Goal: Task Accomplishment & Management: Manage account settings

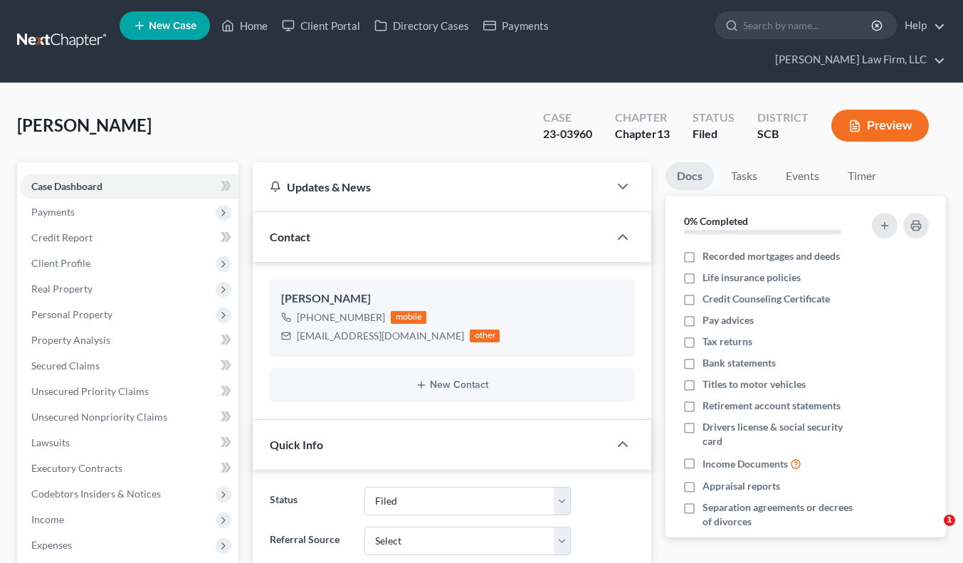
select select "2"
select select "3"
click at [58, 28] on link at bounding box center [62, 41] width 91 height 26
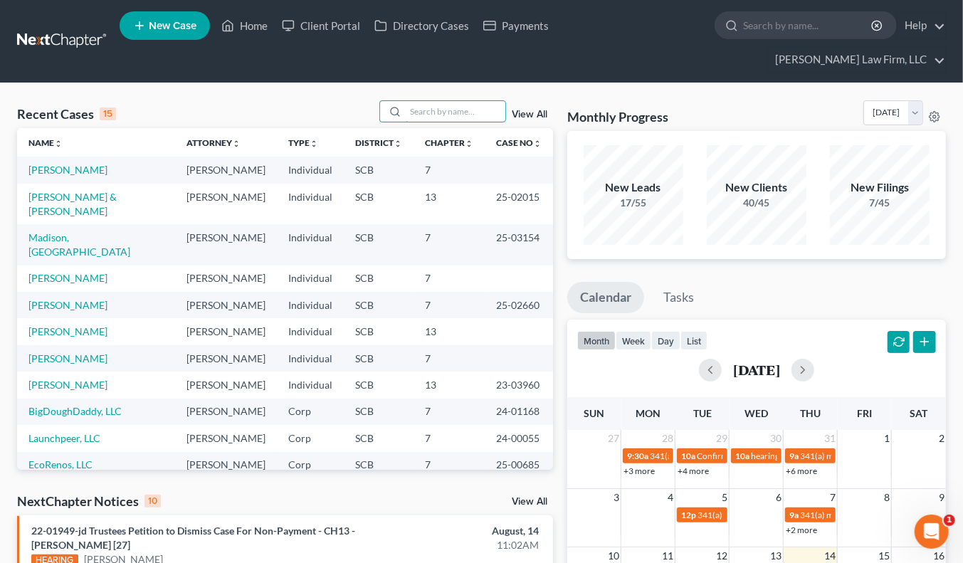
click at [481, 101] on input "search" at bounding box center [456, 111] width 100 height 21
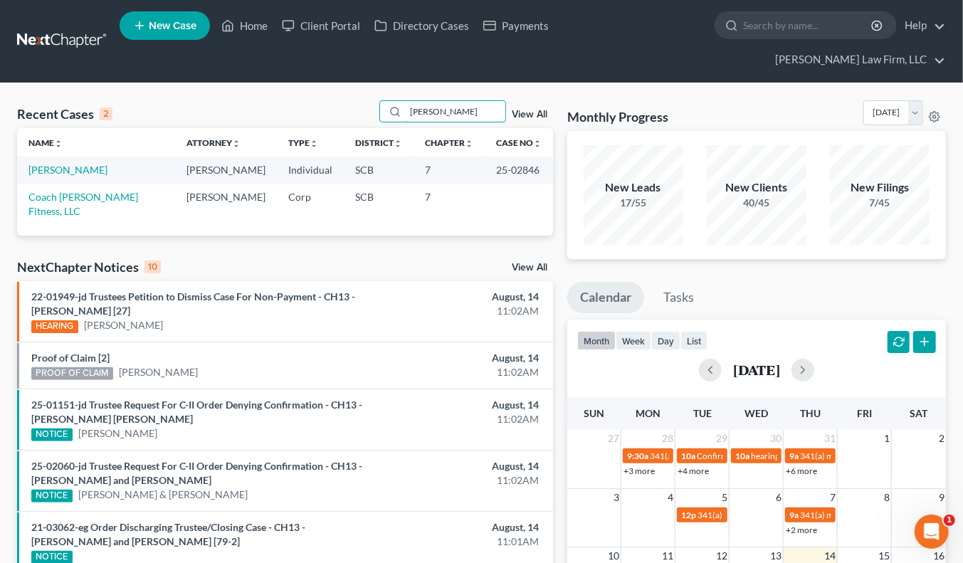
type input "cohen"
click at [88, 164] on link "[PERSON_NAME]" at bounding box center [67, 170] width 79 height 12
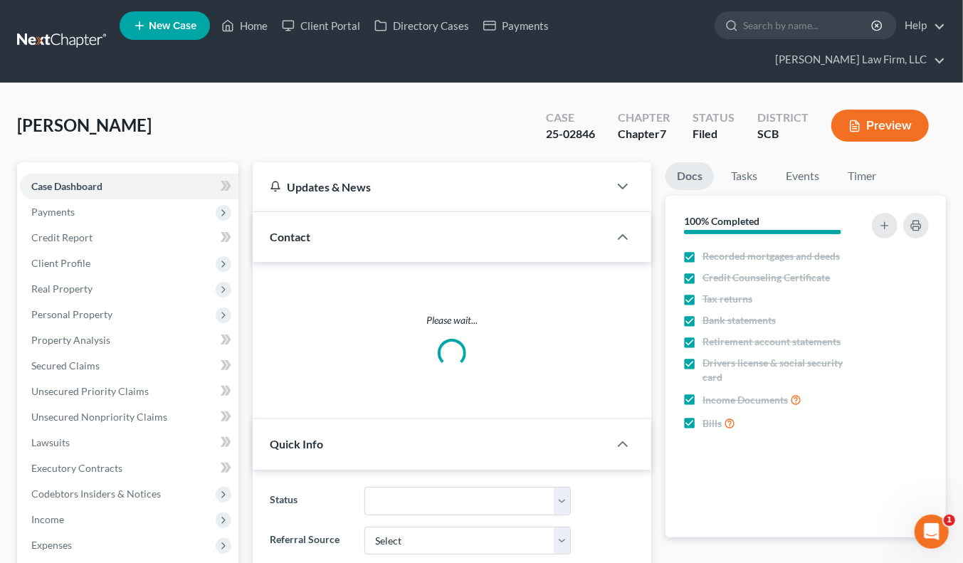
select select "1"
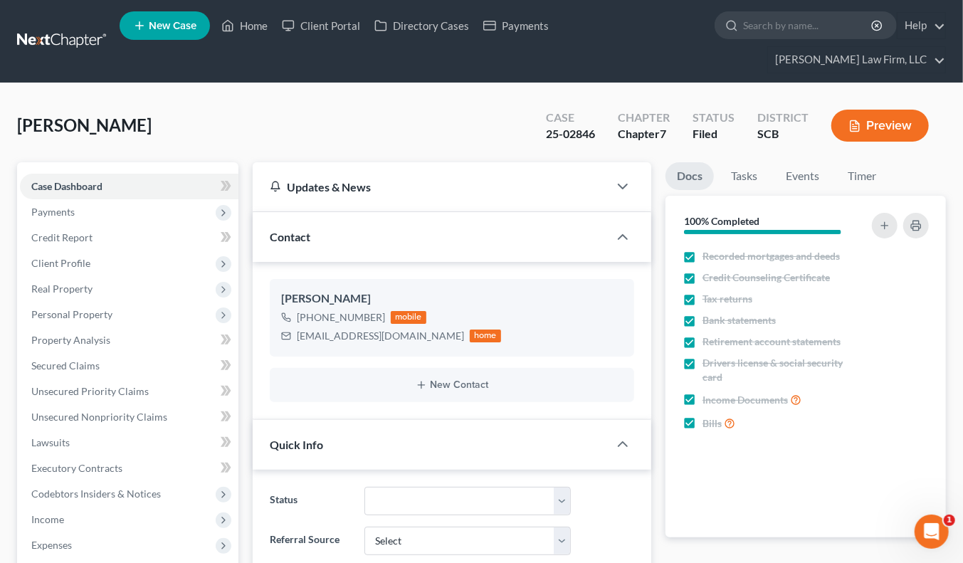
click at [73, 28] on link at bounding box center [62, 41] width 91 height 26
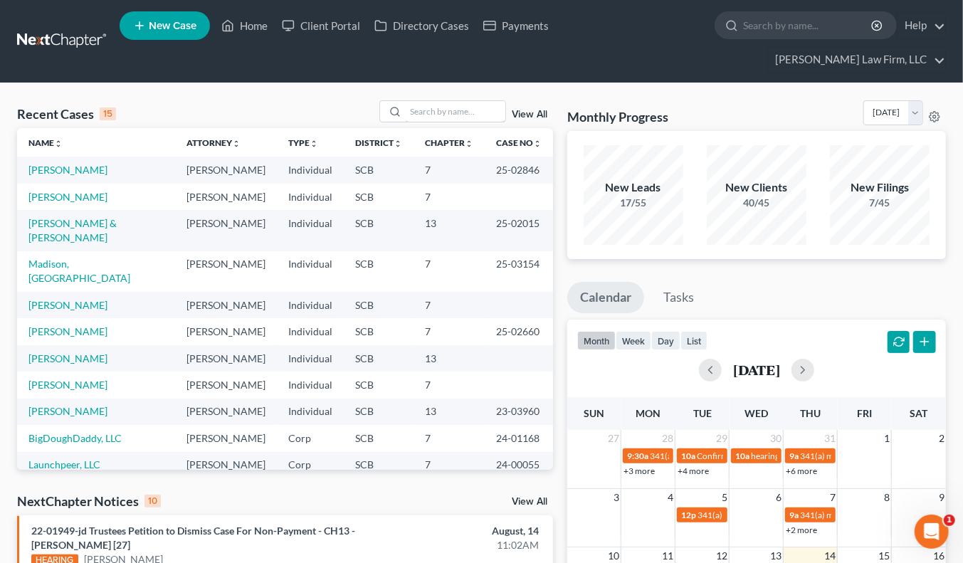
click at [422, 101] on input "search" at bounding box center [456, 111] width 100 height 21
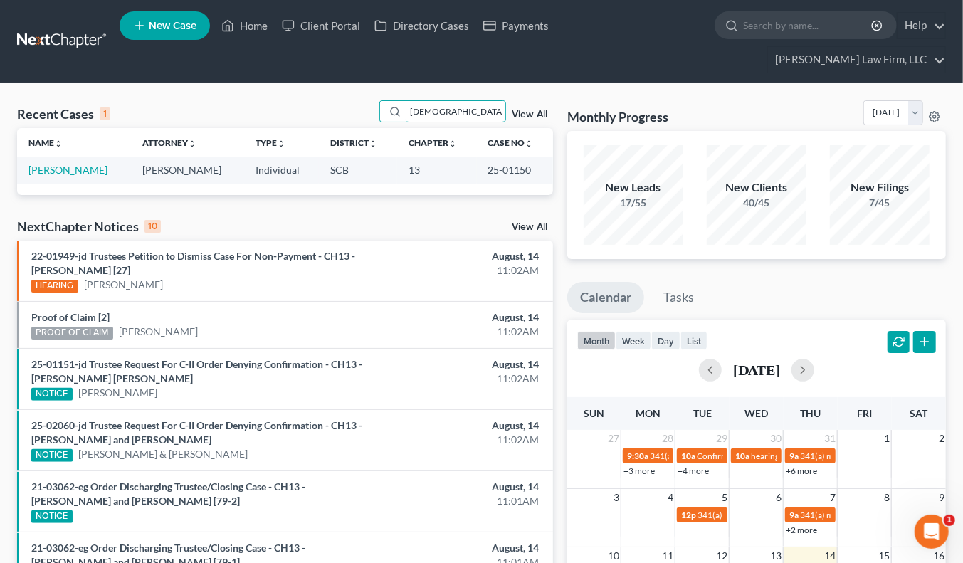
click at [437, 101] on input "shie" at bounding box center [456, 111] width 100 height 21
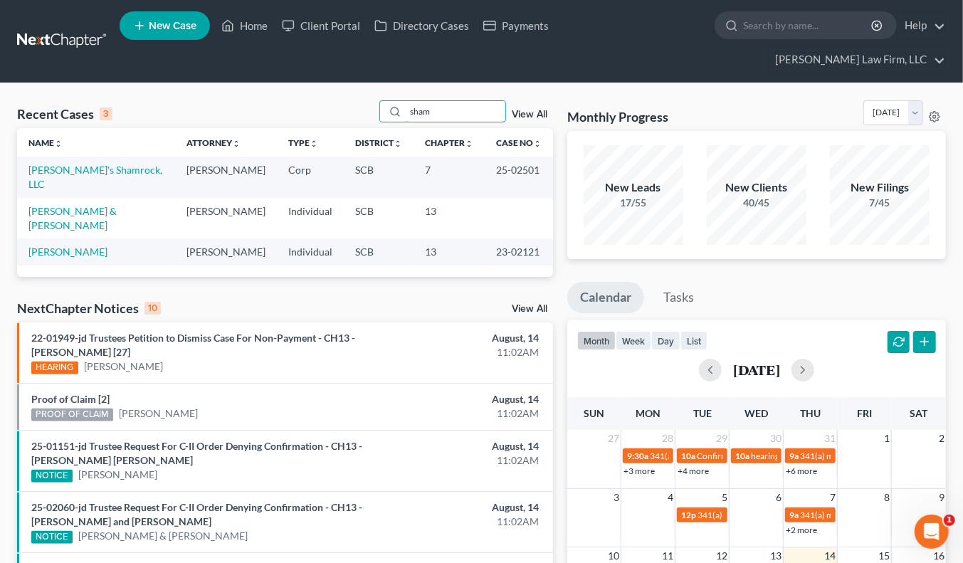
type input "sham"
click at [90, 164] on link "[PERSON_NAME]'s Shamrock, LLC" at bounding box center [95, 177] width 134 height 26
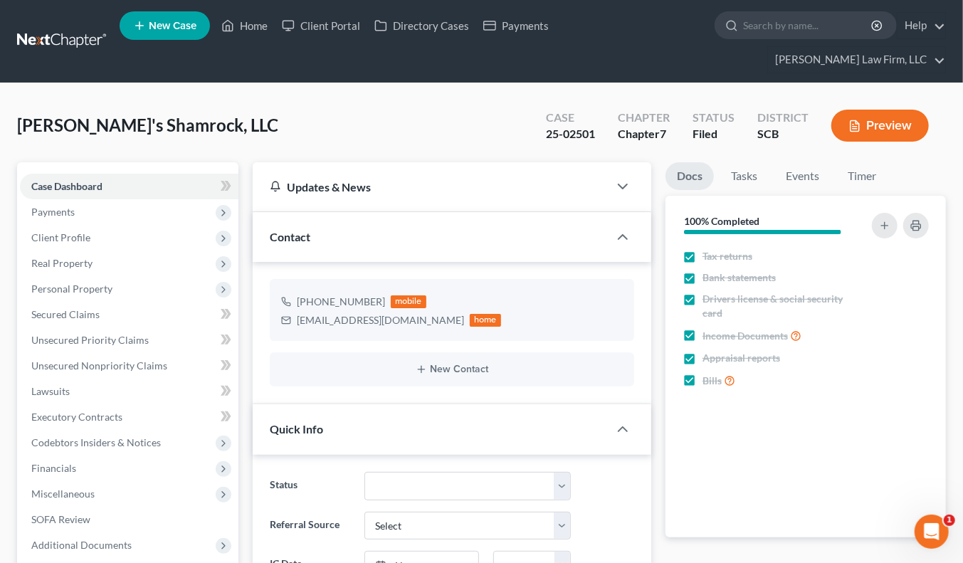
select select "1"
click at [53, 28] on link at bounding box center [62, 41] width 91 height 26
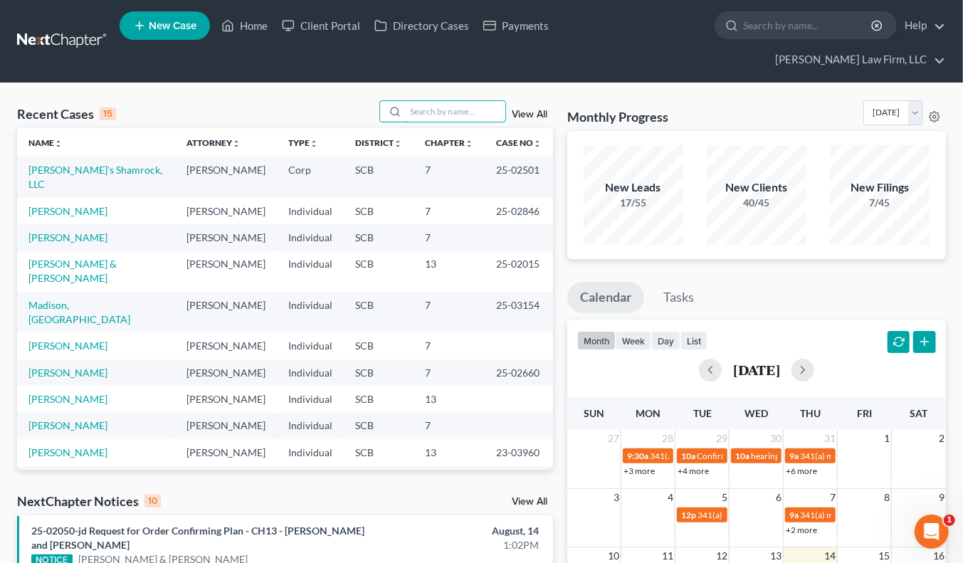
drag, startPoint x: 424, startPoint y: 89, endPoint x: 400, endPoint y: 141, distance: 57.3
click at [426, 101] on input "search" at bounding box center [456, 111] width 100 height 21
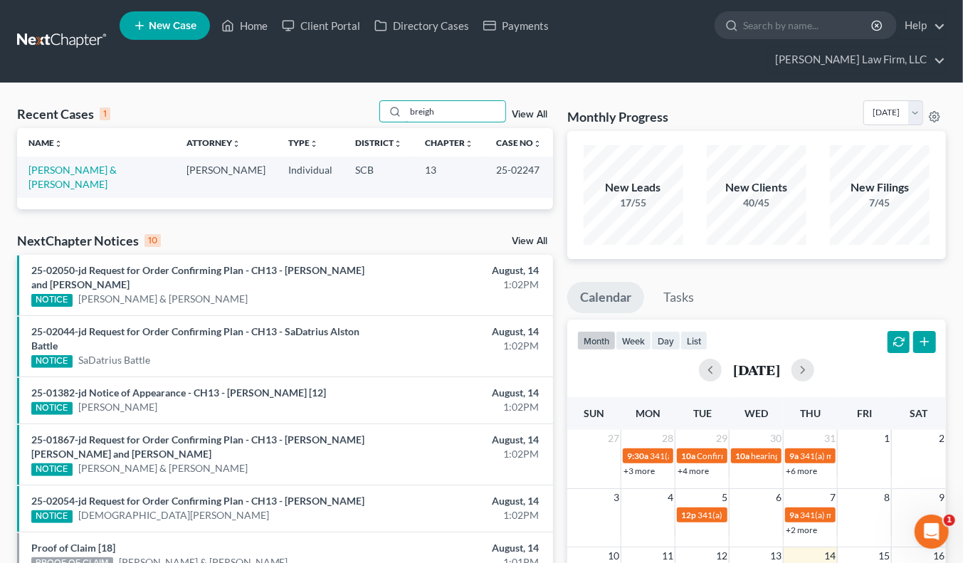
type input "breigh"
click at [88, 164] on link "Breighner, Justin & Beeler-Breighner, Meghan" at bounding box center [72, 177] width 88 height 26
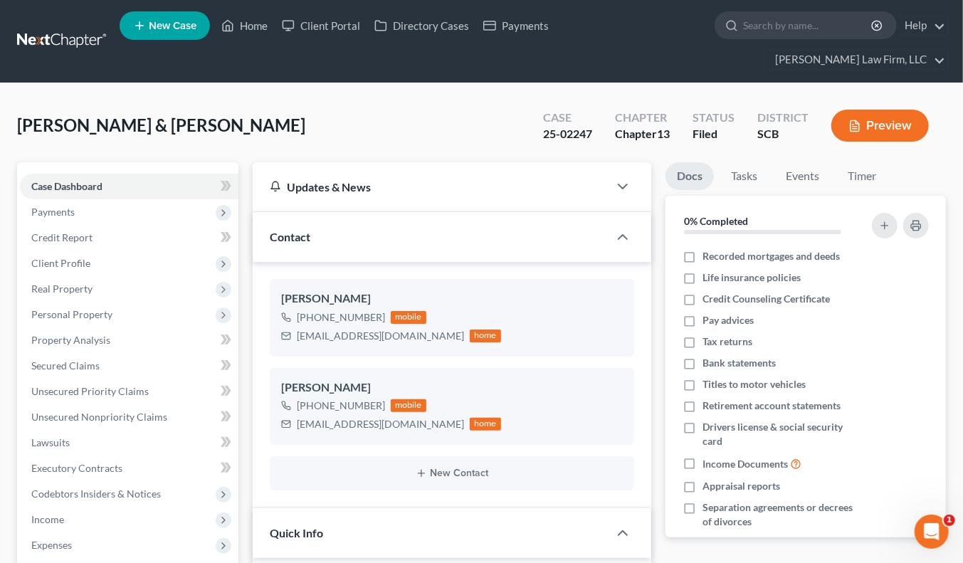
select select "0"
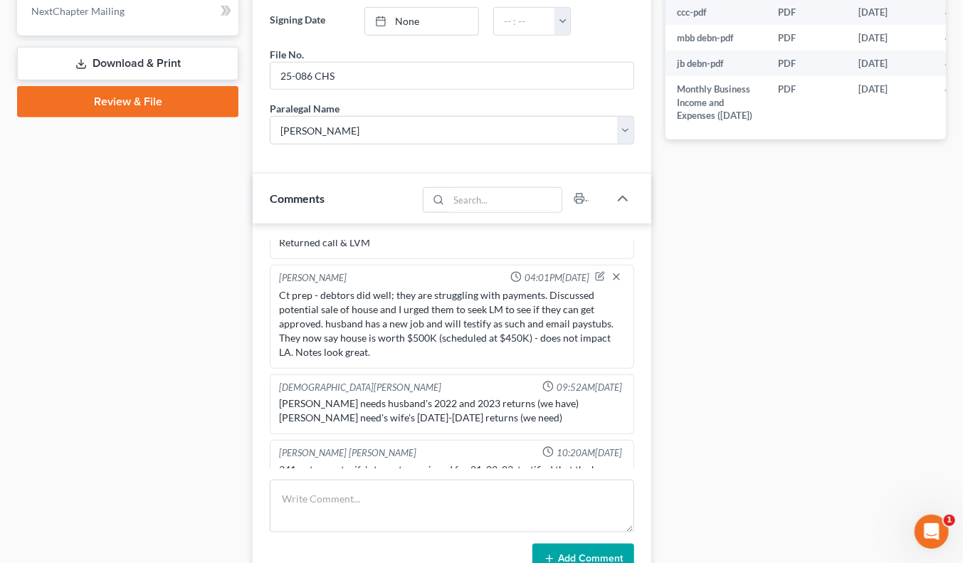
scroll to position [712, 0]
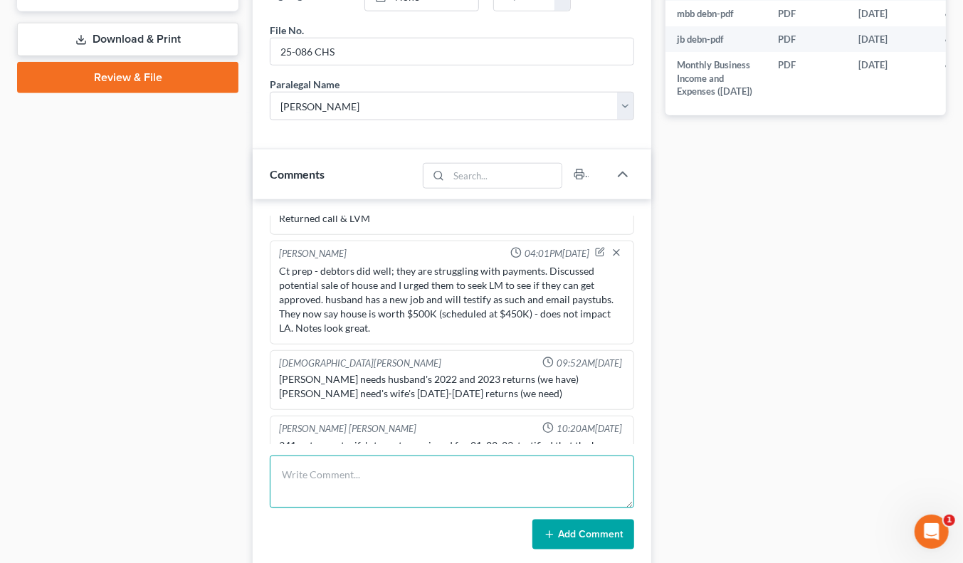
click at [444, 456] on textarea at bounding box center [452, 482] width 365 height 53
type textarea "Emailed debtors to cehck on property tax isxsue -- have they fixed yet?"
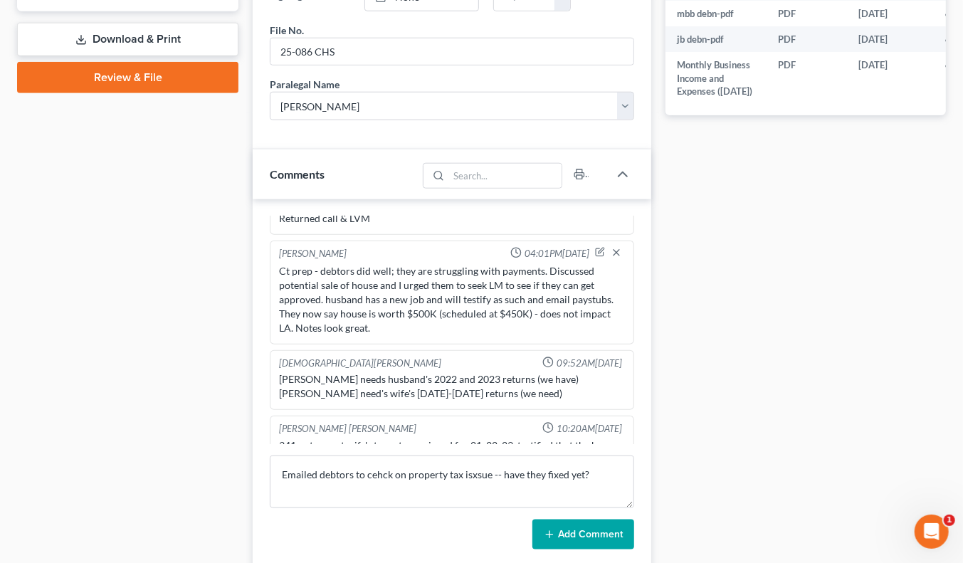
click at [604, 520] on button "Add Comment" at bounding box center [584, 535] width 102 height 30
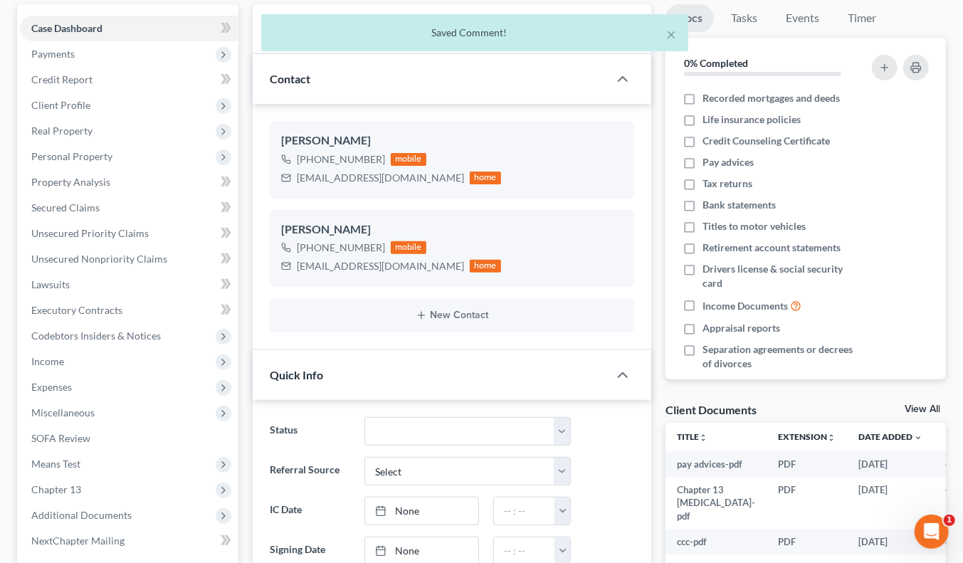
scroll to position [0, 0]
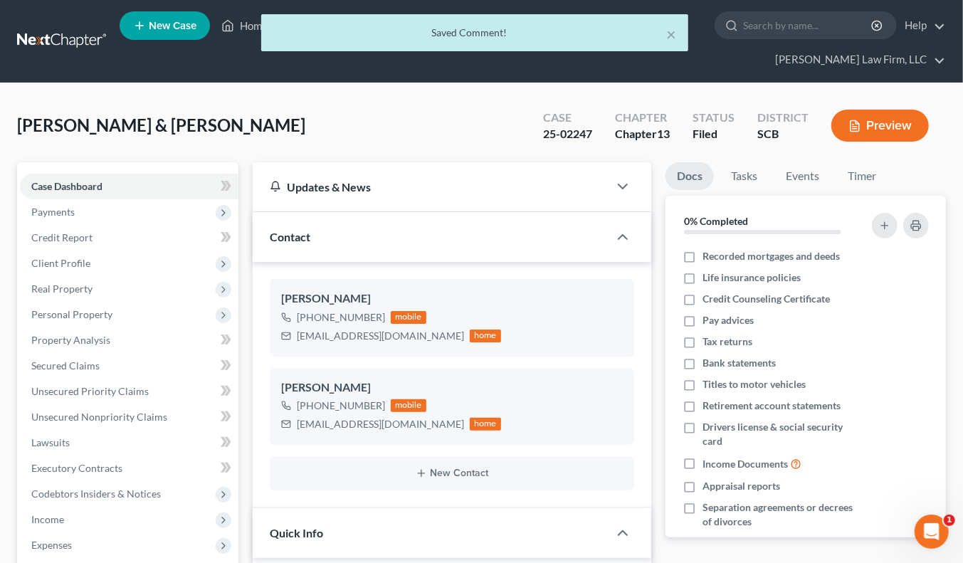
click at [69, 26] on div "× Saved Comment!" at bounding box center [474, 36] width 963 height 44
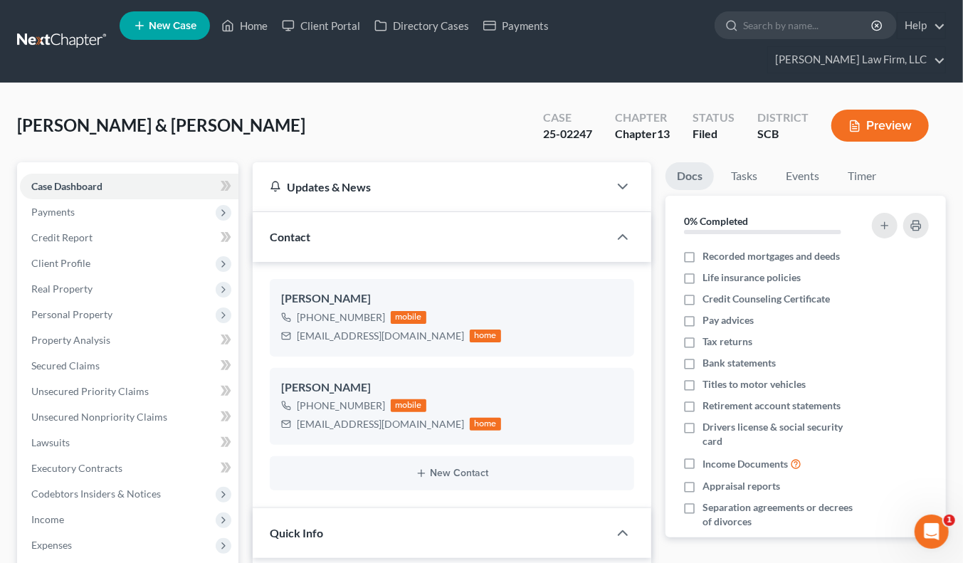
click at [33, 28] on link at bounding box center [62, 41] width 91 height 26
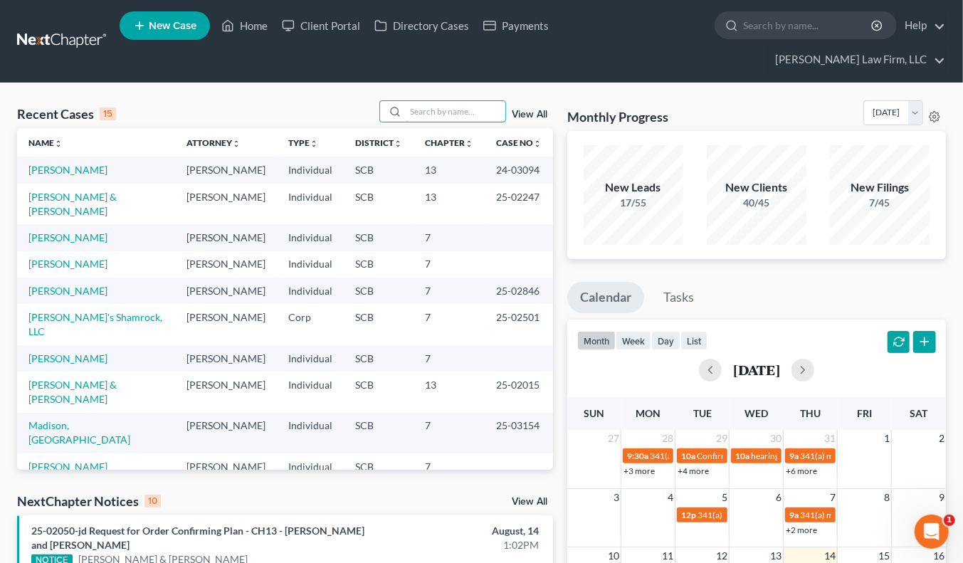
click at [476, 101] on input "search" at bounding box center [456, 111] width 100 height 21
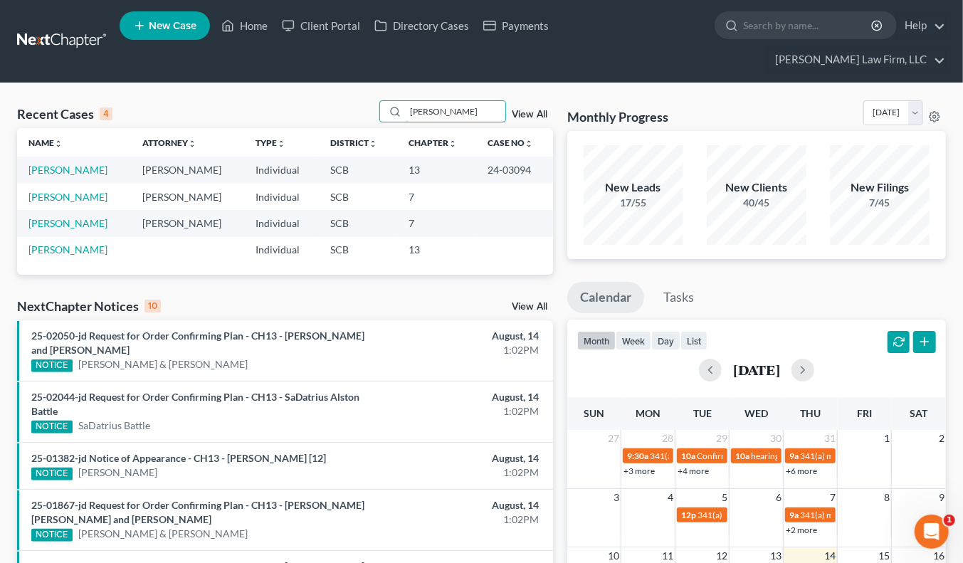
type input "[PERSON_NAME]"
click at [57, 164] on link "[PERSON_NAME]" at bounding box center [67, 170] width 79 height 12
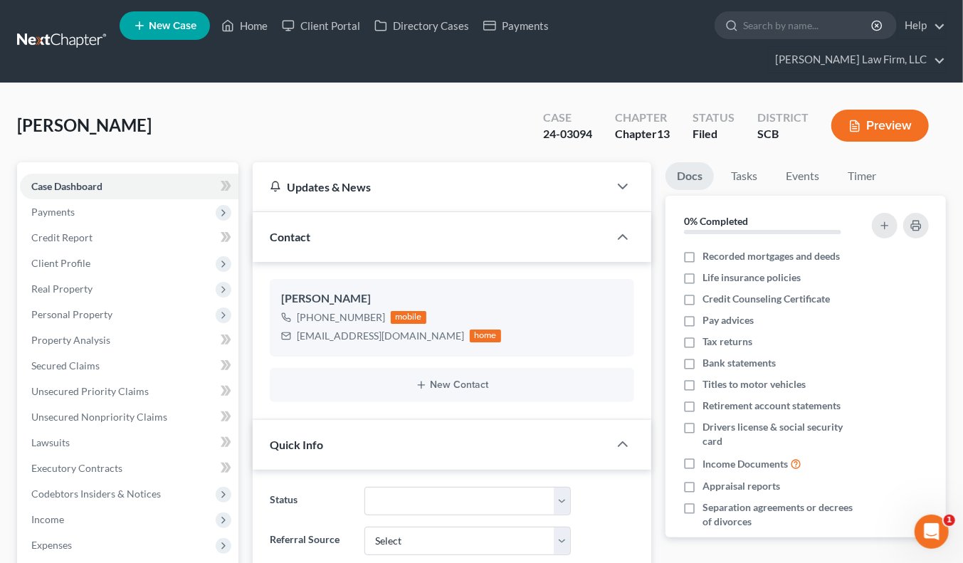
select select "2"
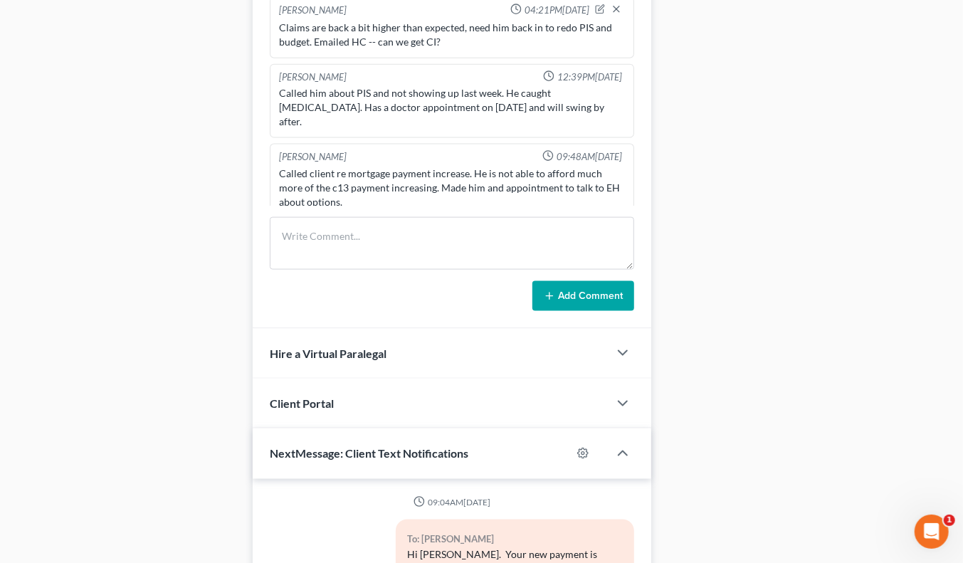
scroll to position [870, 0]
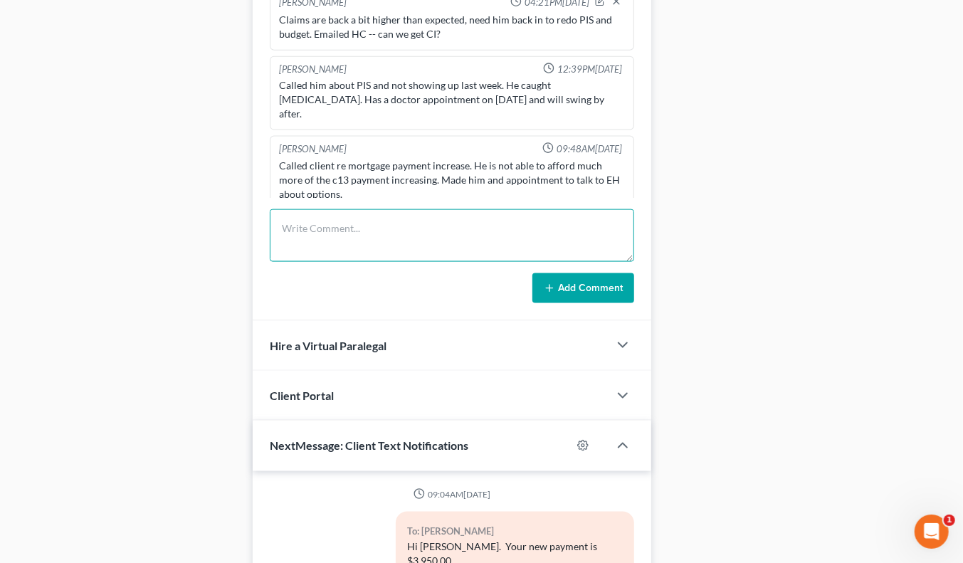
drag, startPoint x: 444, startPoint y: 222, endPoint x: 607, endPoint y: 175, distance: 170.4
click at [446, 222] on textarea at bounding box center [452, 235] width 365 height 53
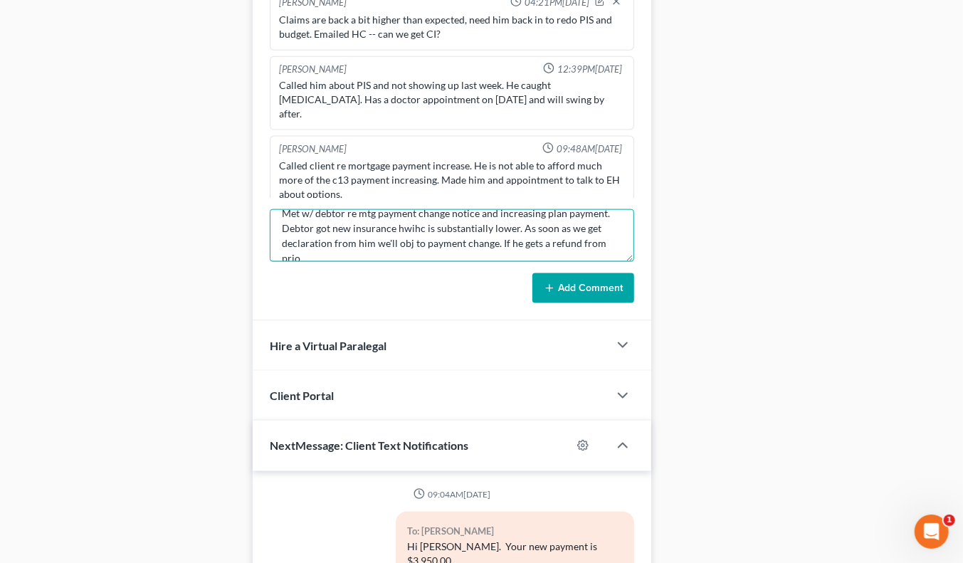
scroll to position [17, 0]
type textarea "Met w/ debtor re mtg payment change notice and increasing plan payment. Debtor …"
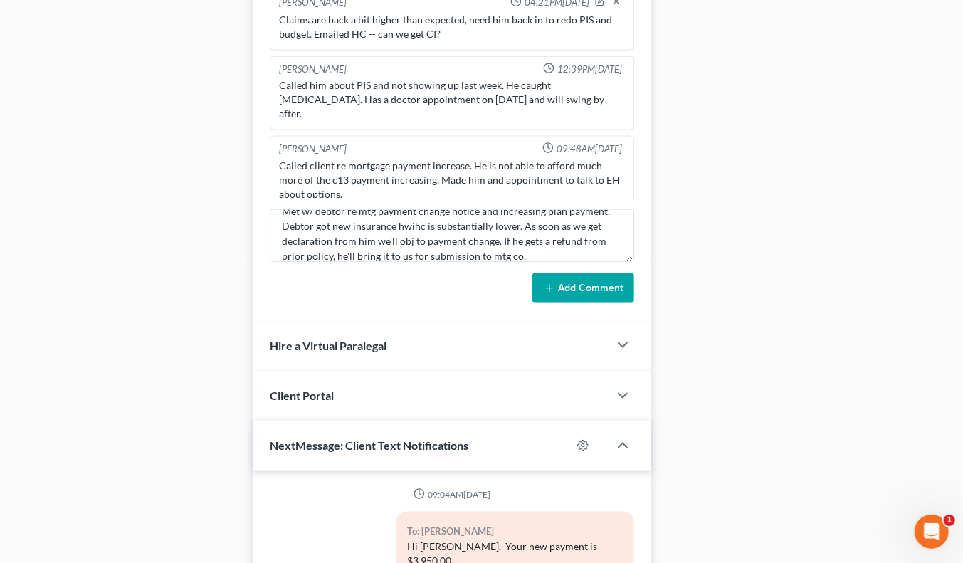
click at [608, 273] on button "Add Comment" at bounding box center [584, 288] width 102 height 30
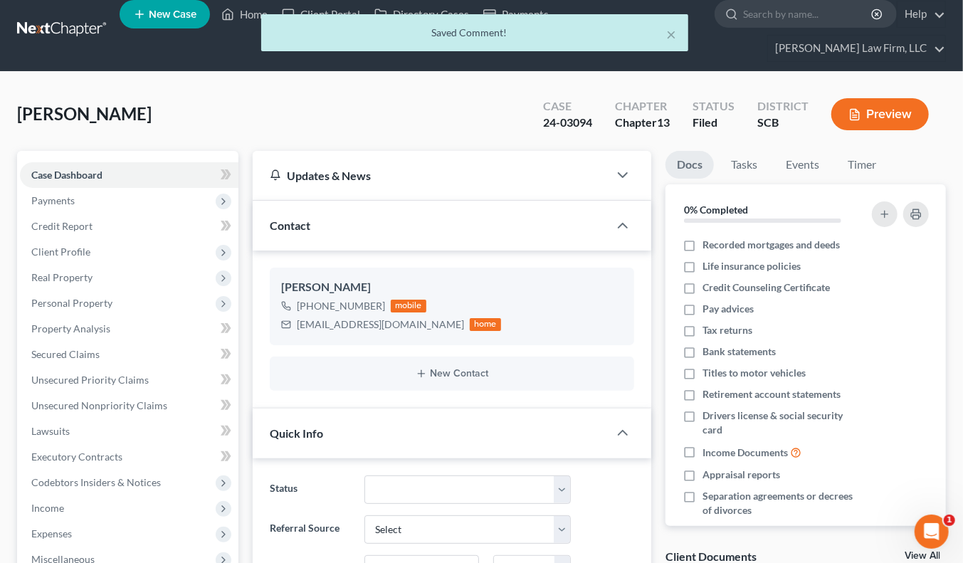
scroll to position [0, 0]
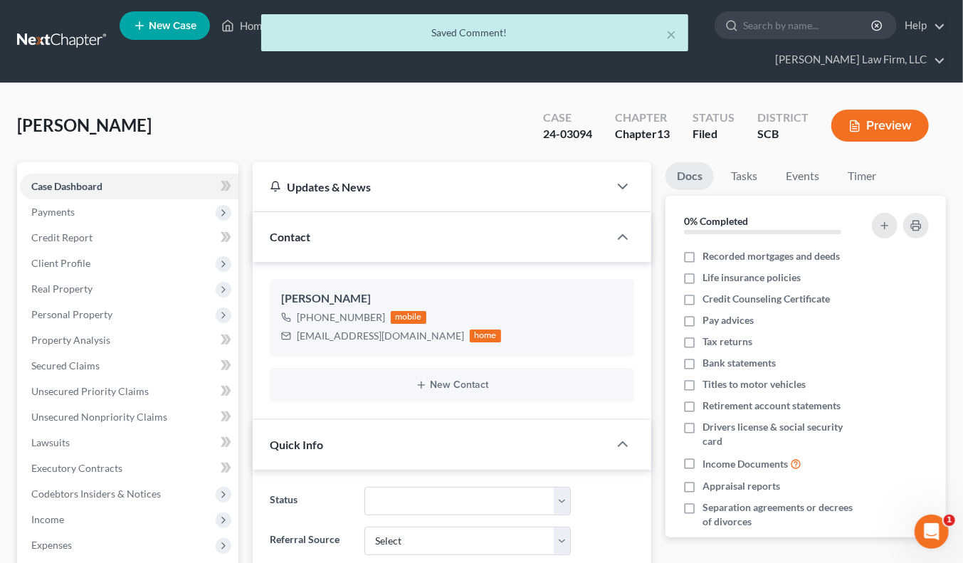
click at [37, 15] on div "× Saved Comment!" at bounding box center [474, 36] width 963 height 44
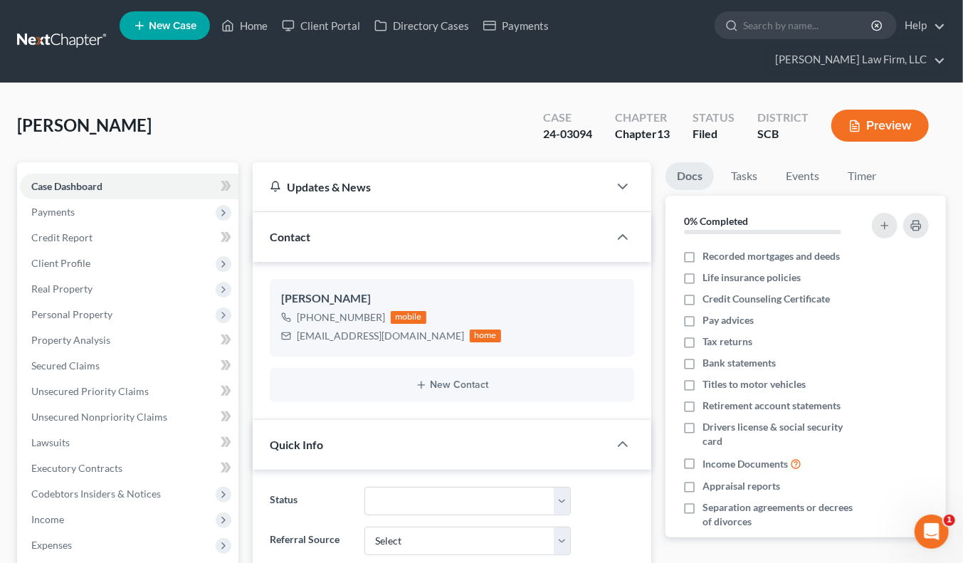
click at [39, 28] on link at bounding box center [62, 41] width 91 height 26
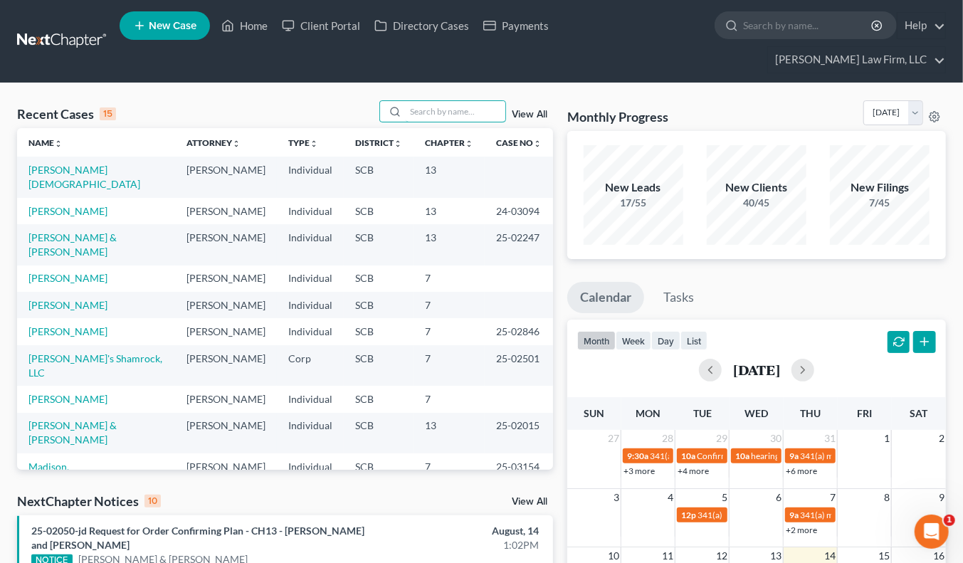
click at [461, 101] on input "search" at bounding box center [456, 111] width 100 height 21
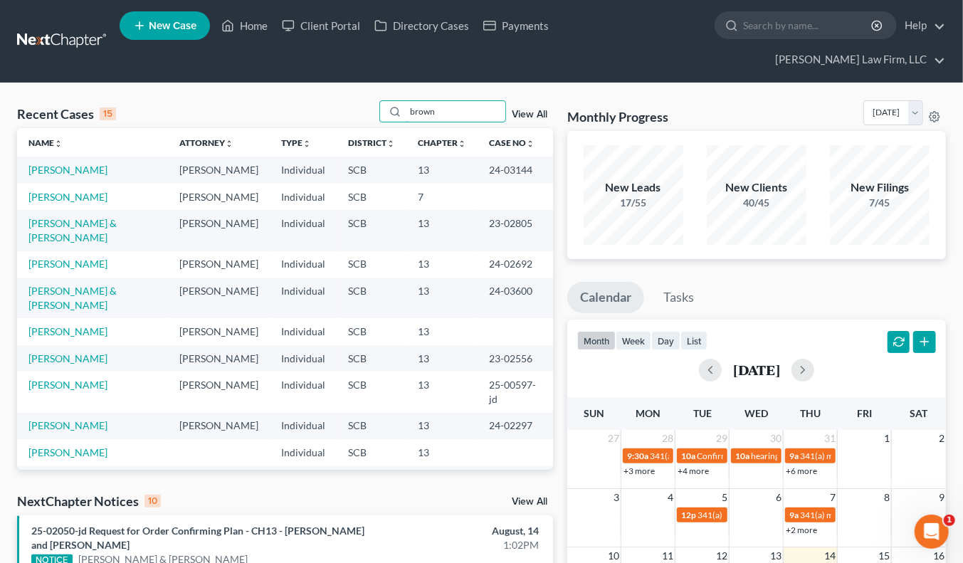
type input "brown"
click at [57, 164] on link "[PERSON_NAME]" at bounding box center [67, 170] width 79 height 12
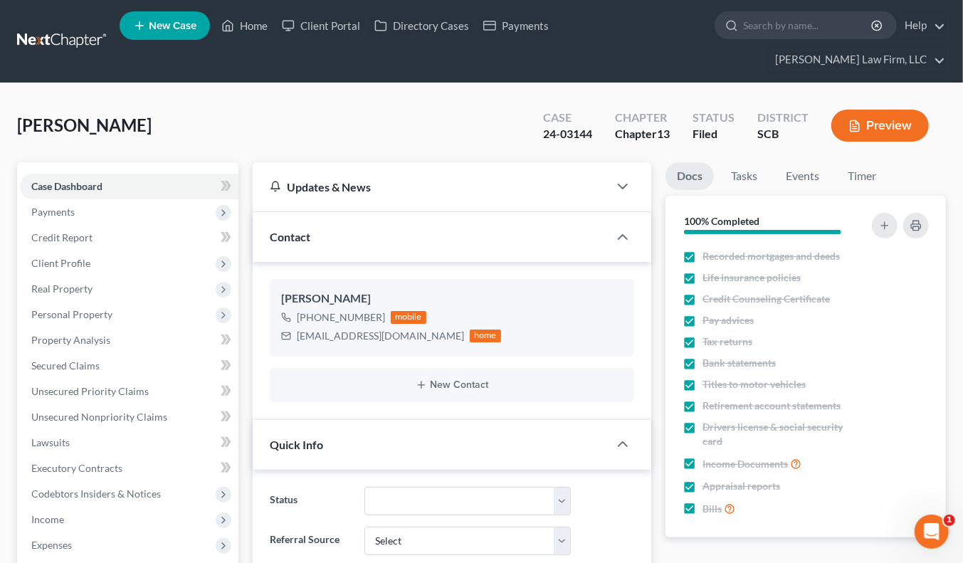
select select "1"
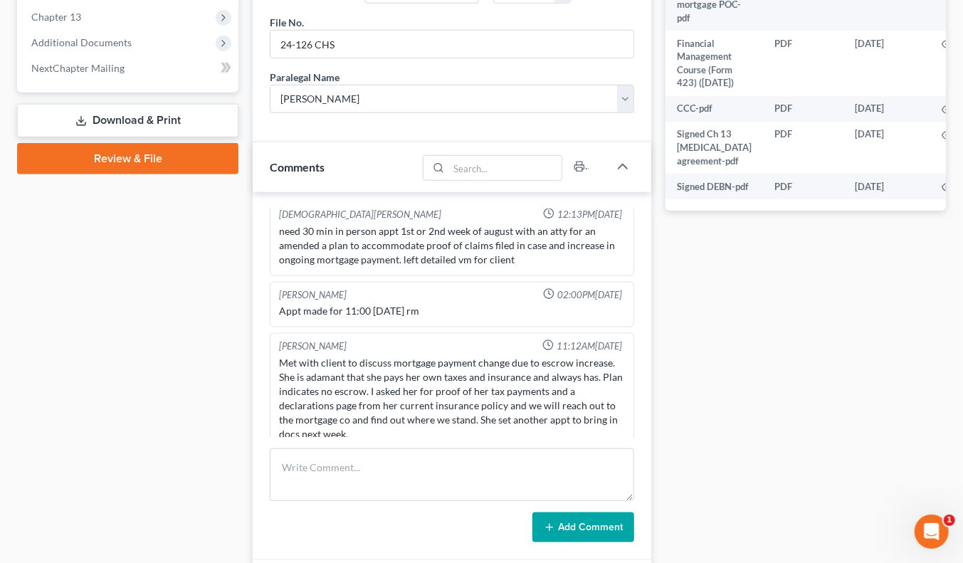
scroll to position [632, 0]
